Goal: Transaction & Acquisition: Subscribe to service/newsletter

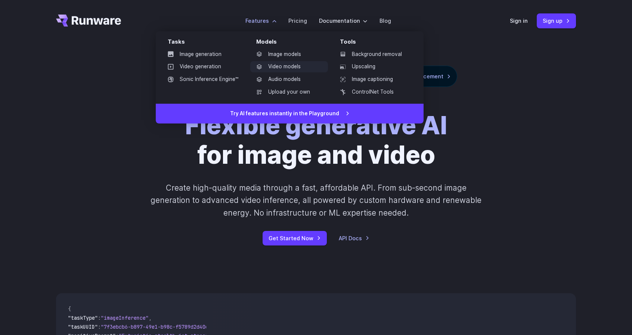
click at [289, 69] on link "Video models" at bounding box center [289, 66] width 78 height 11
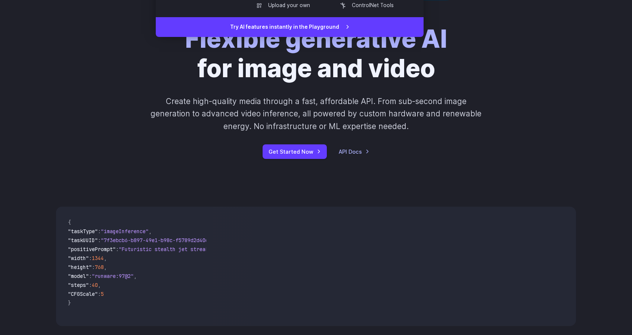
scroll to position [87, 0]
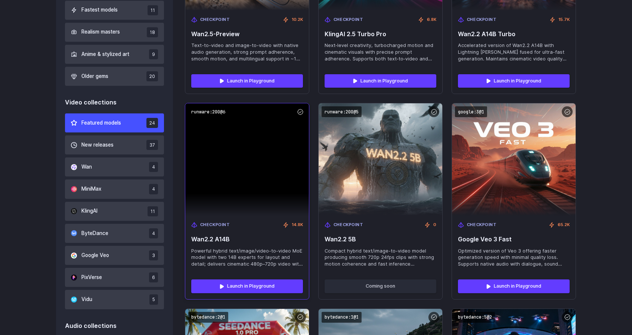
scroll to position [379, 0]
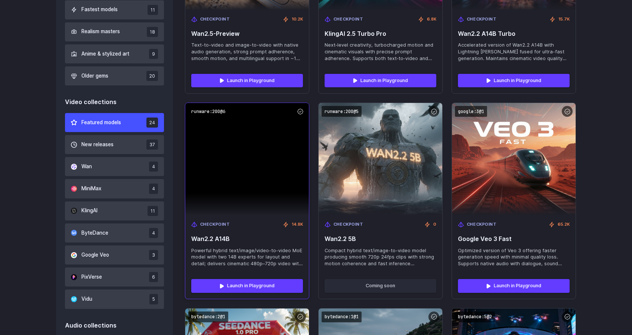
click at [223, 241] on span "Wan2.2 A14B" at bounding box center [247, 239] width 112 height 7
click at [239, 282] on link "Launch in Playground" at bounding box center [247, 285] width 112 height 13
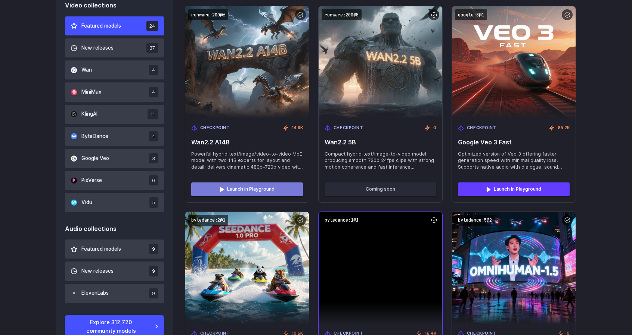
scroll to position [476, 0]
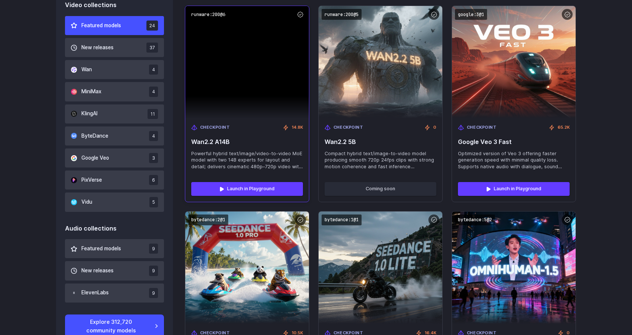
click at [300, 174] on div "Checkpoint 14.8K Wan2.2 A14B Powerful hybrid text/image/video-to-video MoE mode…" at bounding box center [247, 147] width 124 height 58
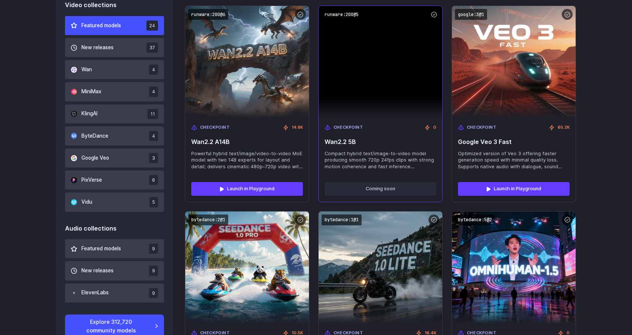
click at [353, 154] on span "Compact hybrid text/image-to-video model producing smooth 720p 24fps clips with…" at bounding box center [381, 161] width 112 height 20
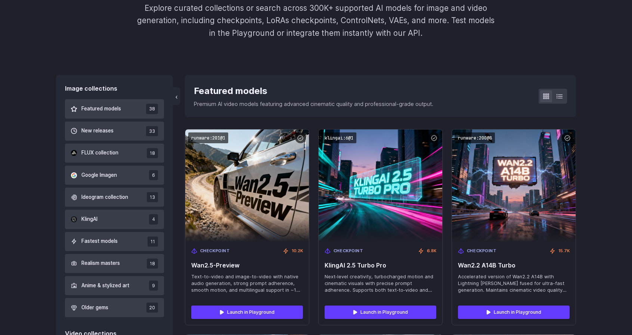
scroll to position [0, 0]
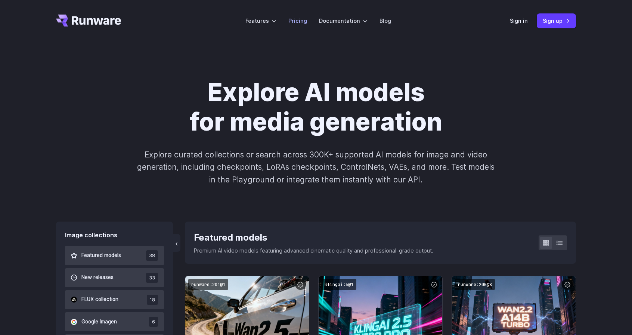
click at [294, 20] on link "Pricing" at bounding box center [297, 20] width 19 height 9
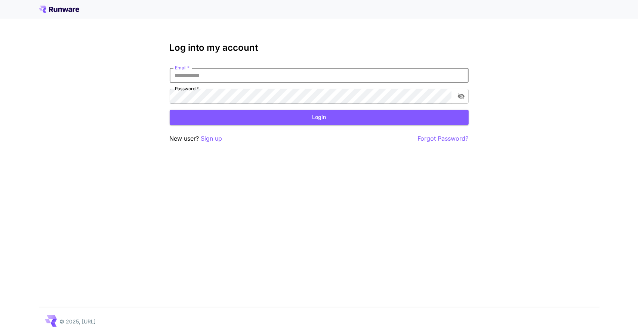
click at [315, 77] on input "Email   *" at bounding box center [319, 75] width 299 height 15
click at [221, 139] on p "Sign up" at bounding box center [211, 138] width 21 height 9
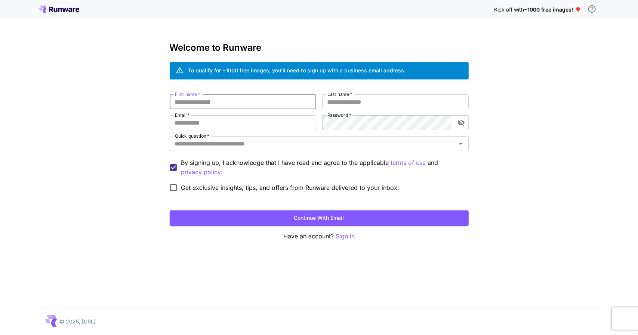
click at [247, 104] on input "First name   *" at bounding box center [243, 102] width 146 height 15
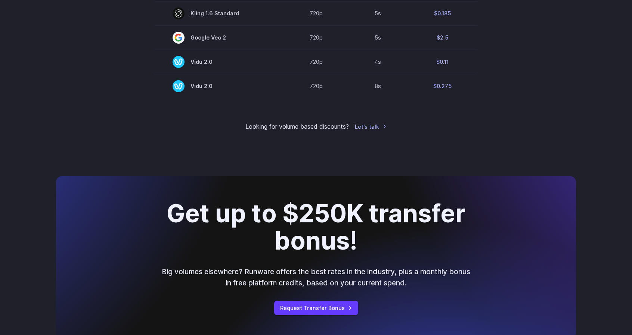
scroll to position [684, 0]
